Goal: Find specific fact: Find specific fact

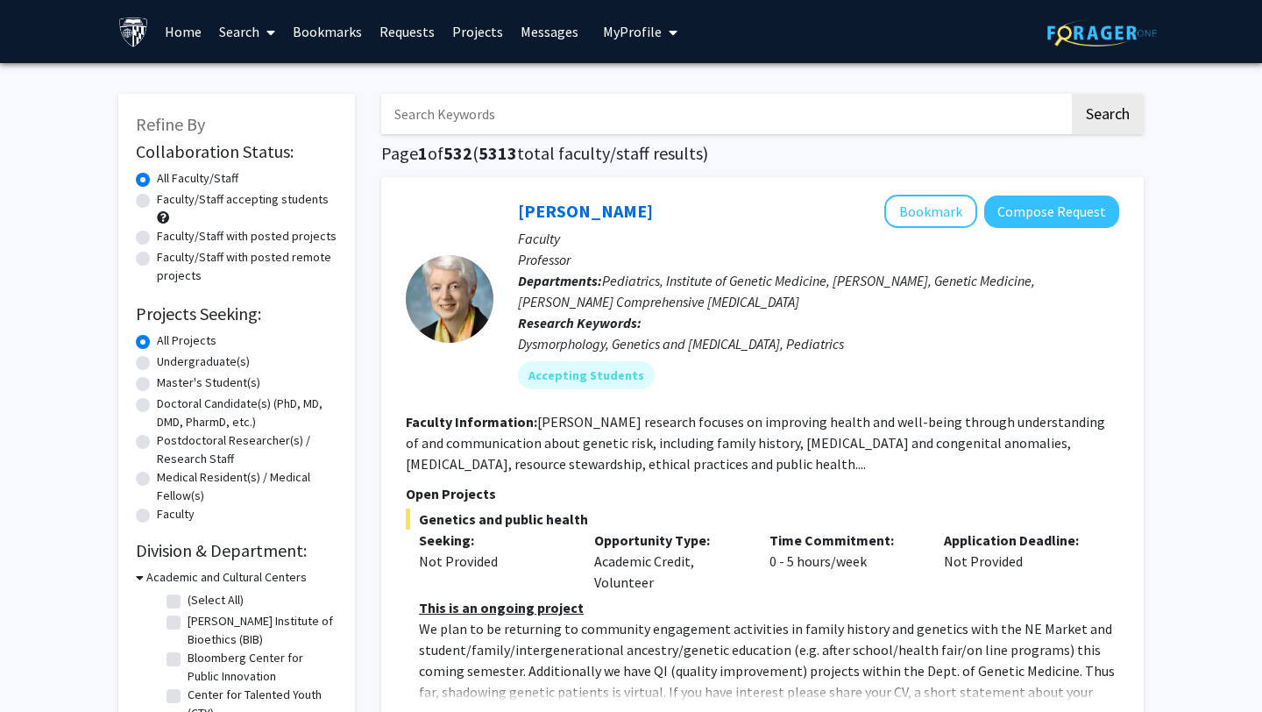
click at [154, 266] on div "Faculty/Staff with posted remote projects" at bounding box center [237, 266] width 202 height 37
click at [152, 266] on div "Faculty/Staff with posted remote projects" at bounding box center [237, 266] width 202 height 37
click at [157, 261] on label "Faculty/Staff with posted remote projects" at bounding box center [247, 266] width 181 height 37
click at [157, 259] on input "Faculty/Staff with posted remote projects" at bounding box center [162, 253] width 11 height 11
radio input "true"
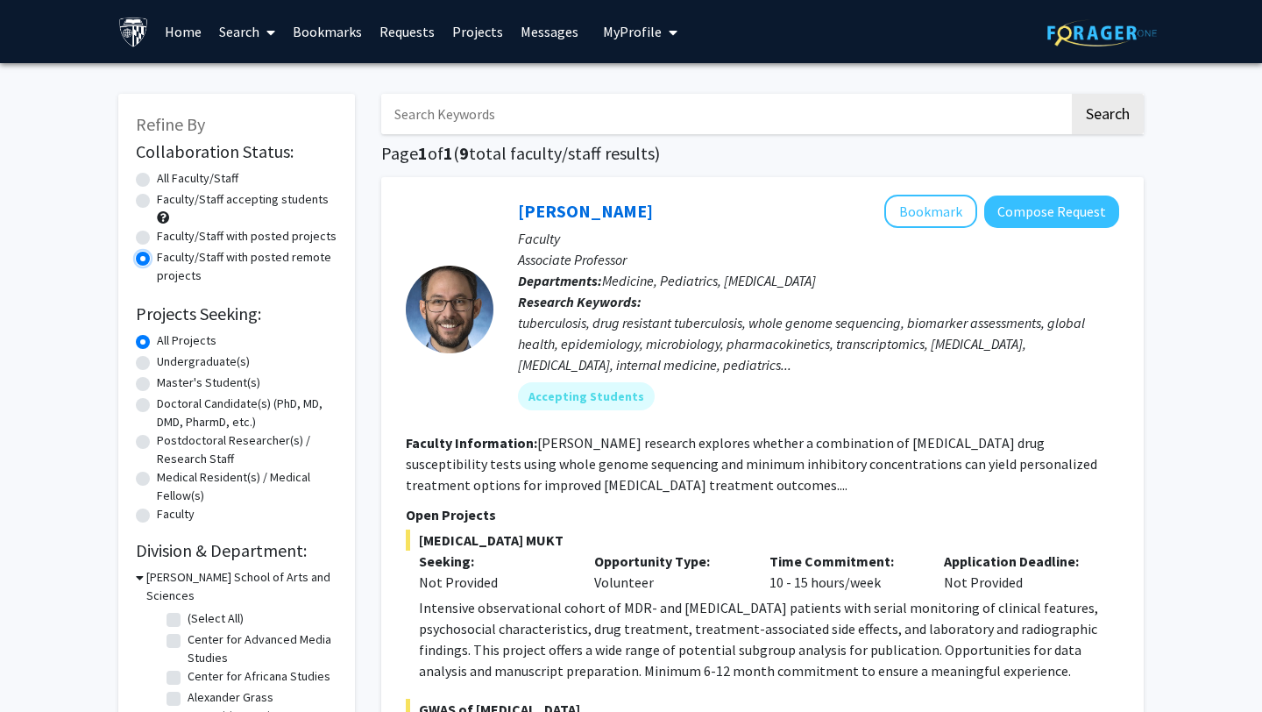
scroll to position [9, 0]
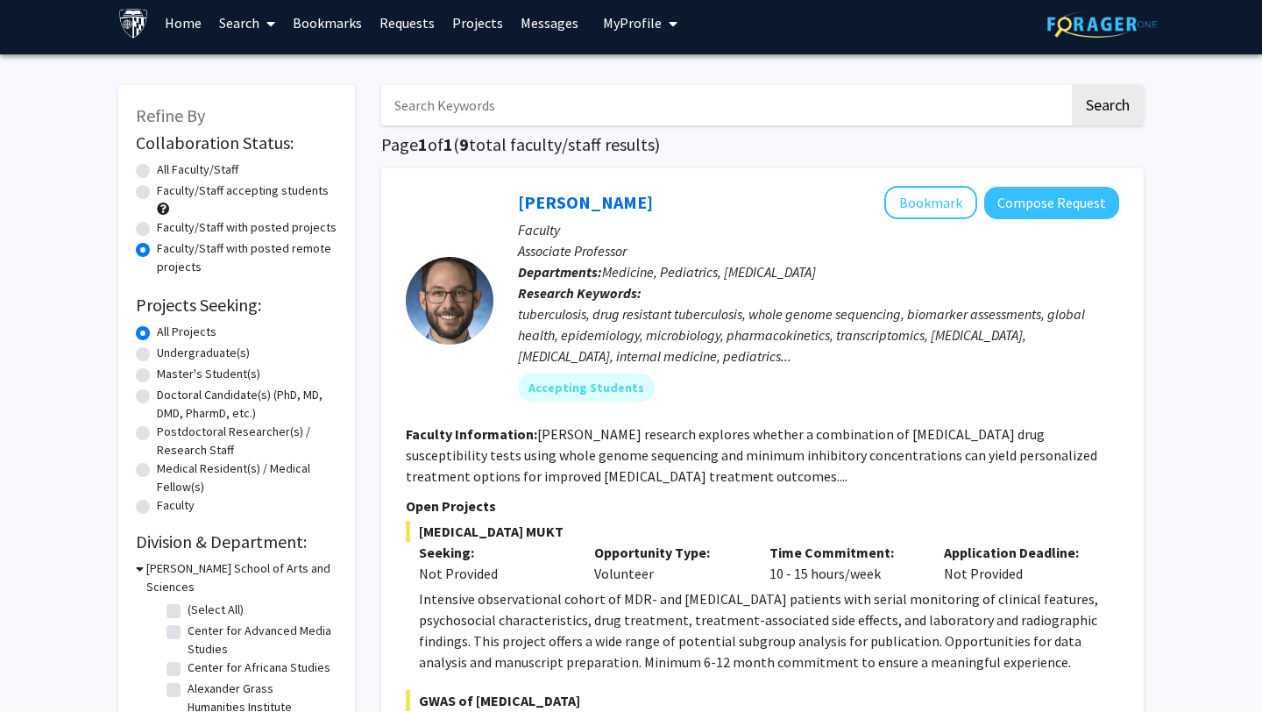
click at [218, 168] on label "All Faculty/Staff" at bounding box center [198, 169] width 82 height 18
click at [168, 168] on input "All Faculty/Staff" at bounding box center [162, 165] width 11 height 11
radio input "true"
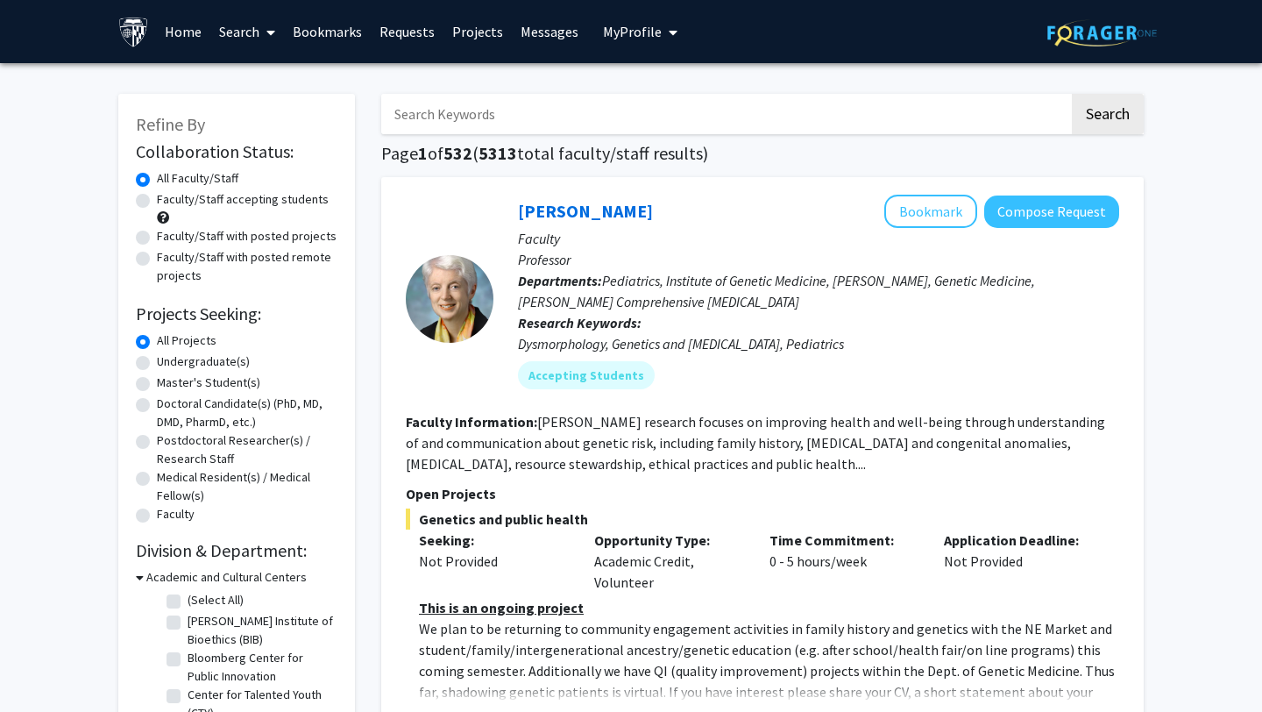
click at [484, 123] on input "Search Keywords" at bounding box center [725, 114] width 688 height 40
type input "[PERSON_NAME]"
click at [1104, 115] on button "Search" at bounding box center [1108, 114] width 72 height 40
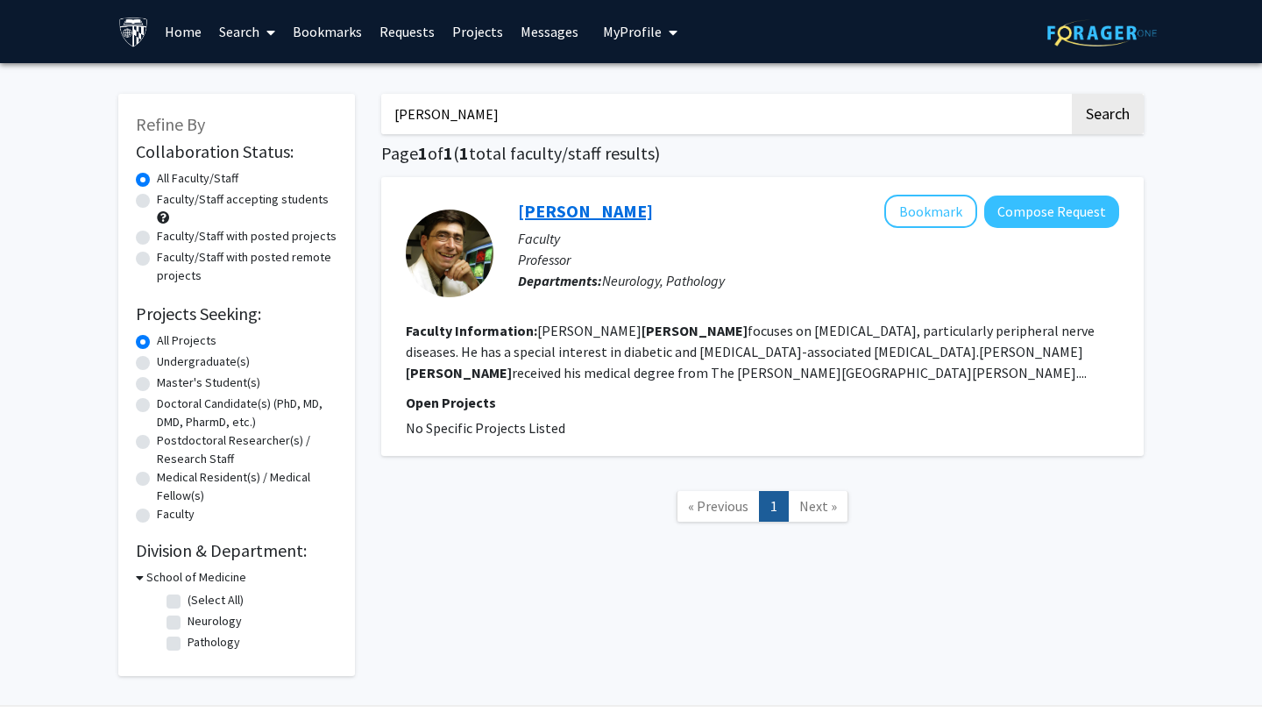
click at [625, 215] on link "[PERSON_NAME]" at bounding box center [585, 211] width 135 height 22
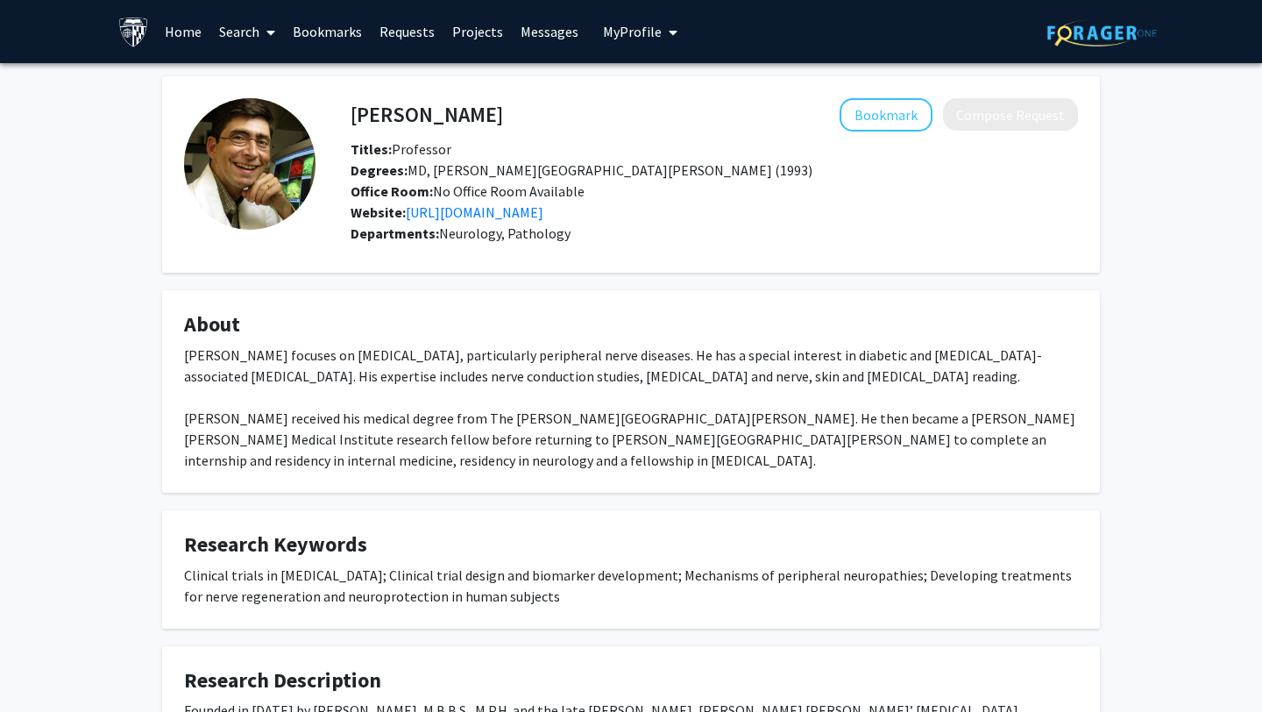
click at [387, 414] on div "[PERSON_NAME] focuses on [MEDICAL_DATA], particularly peripheral nerve diseases…" at bounding box center [631, 407] width 894 height 126
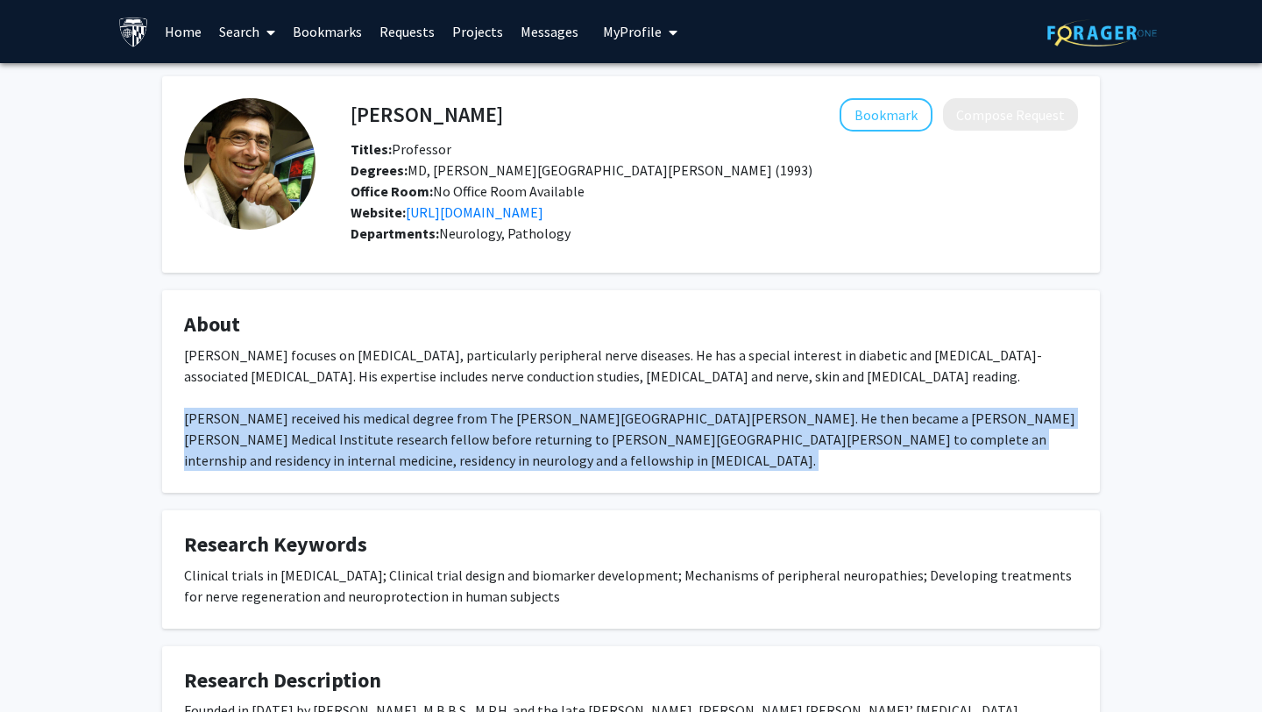
click at [387, 414] on div "[PERSON_NAME] focuses on [MEDICAL_DATA], particularly peripheral nerve diseases…" at bounding box center [631, 407] width 894 height 126
click at [408, 408] on div "[PERSON_NAME] focuses on [MEDICAL_DATA], particularly peripheral nerve diseases…" at bounding box center [631, 407] width 894 height 126
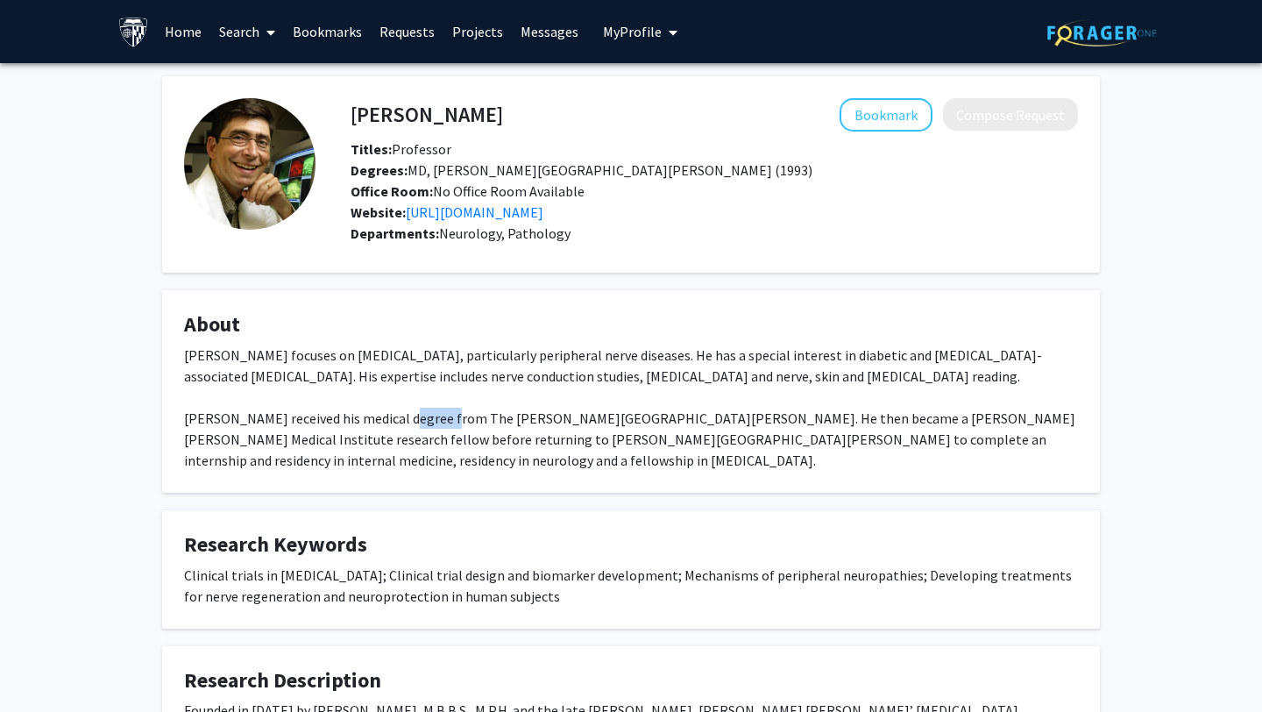
click at [408, 408] on div "[PERSON_NAME] focuses on [MEDICAL_DATA], particularly peripheral nerve diseases…" at bounding box center [631, 407] width 894 height 126
click at [422, 436] on div "[PERSON_NAME] focuses on [MEDICAL_DATA], particularly peripheral nerve diseases…" at bounding box center [631, 407] width 894 height 126
click at [415, 410] on div "[PERSON_NAME] focuses on [MEDICAL_DATA], particularly peripheral nerve diseases…" at bounding box center [631, 407] width 894 height 126
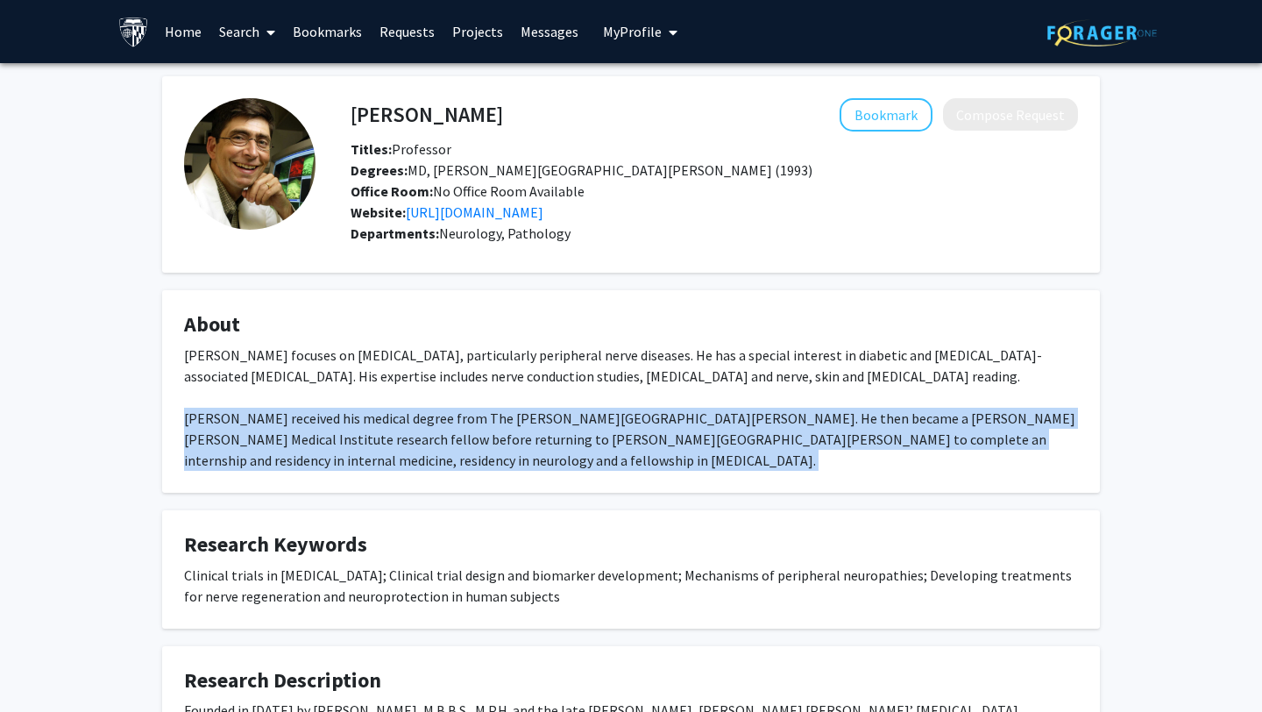
click at [415, 410] on div "[PERSON_NAME] focuses on [MEDICAL_DATA], particularly peripheral nerve diseases…" at bounding box center [631, 407] width 894 height 126
